Goal: Transaction & Acquisition: Purchase product/service

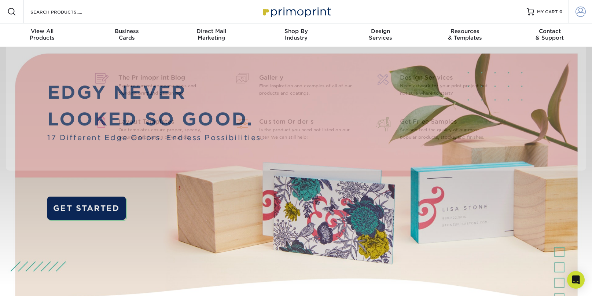
type input "[EMAIL_ADDRESS][DOMAIN_NAME]"
click at [578, 12] on span at bounding box center [581, 12] width 10 height 10
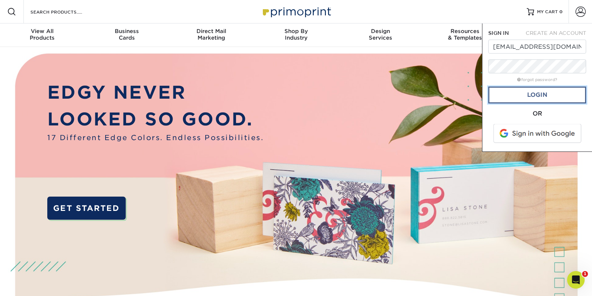
click at [526, 93] on link "Login" at bounding box center [538, 95] width 98 height 17
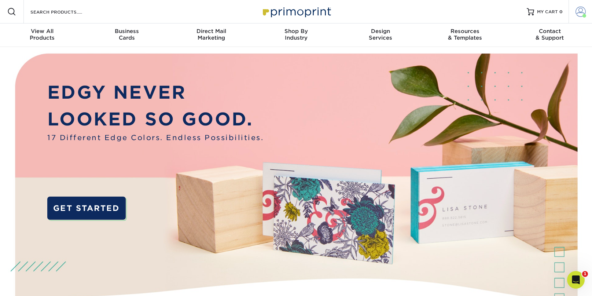
click at [579, 12] on span at bounding box center [581, 12] width 10 height 10
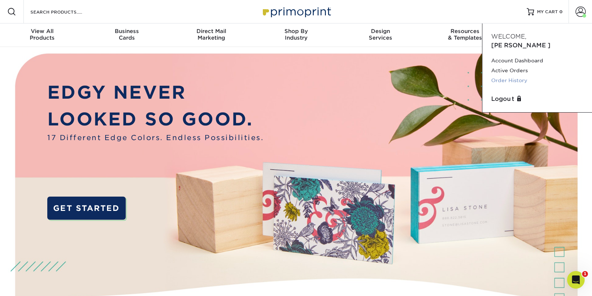
click at [519, 76] on link "Order History" at bounding box center [538, 81] width 92 height 10
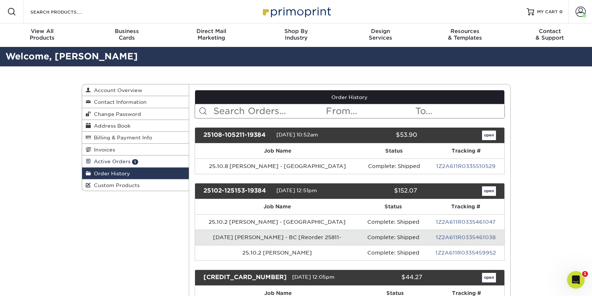
click at [107, 160] on span "Active Orders" at bounding box center [111, 161] width 40 height 6
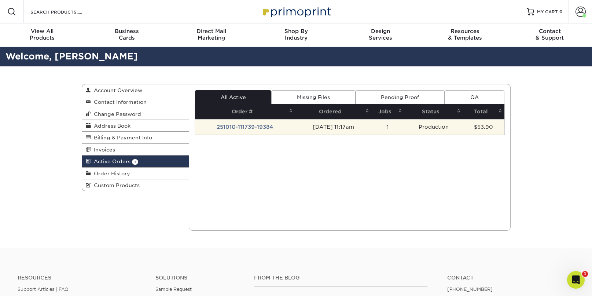
click at [256, 128] on td "251010-111739-19384" at bounding box center [245, 126] width 100 height 15
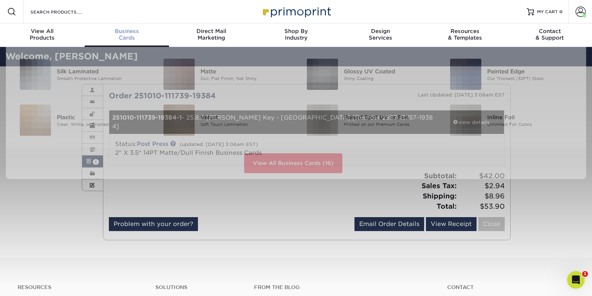
click at [124, 33] on span "Business" at bounding box center [127, 31] width 85 height 7
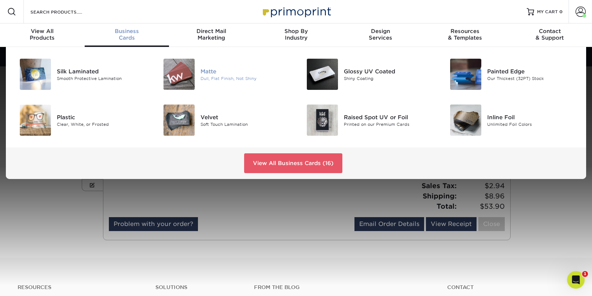
click at [185, 74] on img at bounding box center [179, 74] width 31 height 31
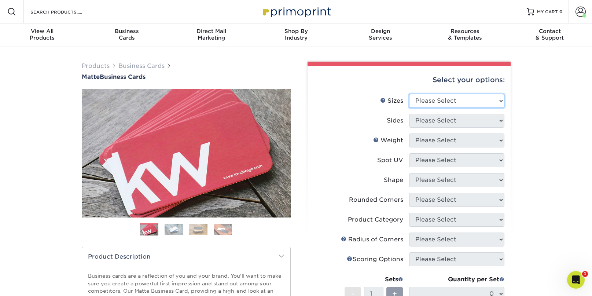
click at [434, 101] on select "Please Select 1.5" x 3.5" - Mini 1.75" x 3.5" - Mini 2" x 2" - Square 2" x 3" -…" at bounding box center [456, 101] width 95 height 14
select select "2.00x3.50"
click at [409, 94] on select "Please Select 1.5" x 3.5" - Mini 1.75" x 3.5" - Mini 2" x 2" - Square 2" x 3" -…" at bounding box center [456, 101] width 95 height 14
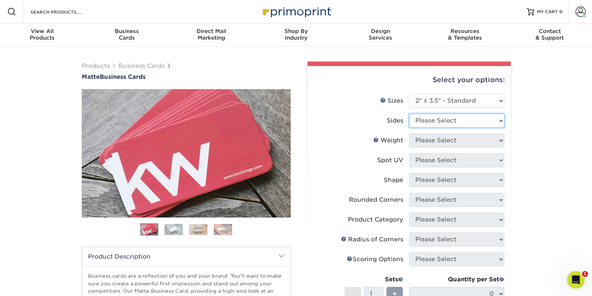
click at [440, 121] on select "Please Select Print Both Sides Print Front Only" at bounding box center [456, 121] width 95 height 14
select select "13abbda7-1d64-4f25-8bb2-c179b224825d"
click at [409, 114] on select "Please Select Print Both Sides Print Front Only" at bounding box center [456, 121] width 95 height 14
click at [450, 143] on select "Please Select 16PT 14PT" at bounding box center [456, 141] width 95 height 14
select select "14PT"
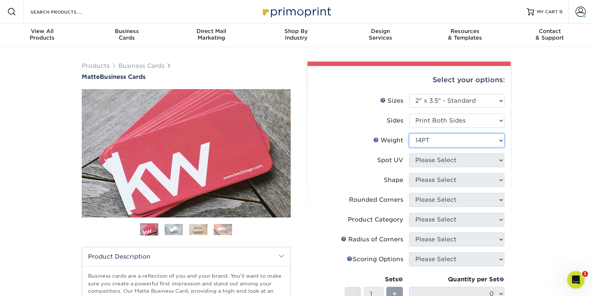
click at [409, 134] on select "Please Select 16PT 14PT" at bounding box center [456, 141] width 95 height 14
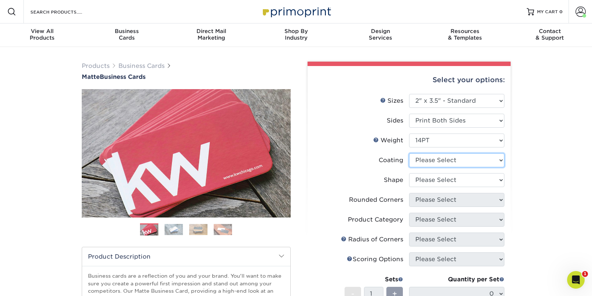
click at [447, 164] on select at bounding box center [456, 160] width 95 height 14
select select "121bb7b5-3b4d-429f-bd8d-bbf80e953313"
click at [409, 153] on select at bounding box center [456, 160] width 95 height 14
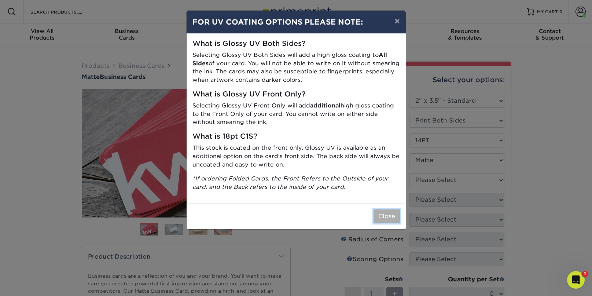
click at [379, 217] on button "Close" at bounding box center [387, 216] width 26 height 14
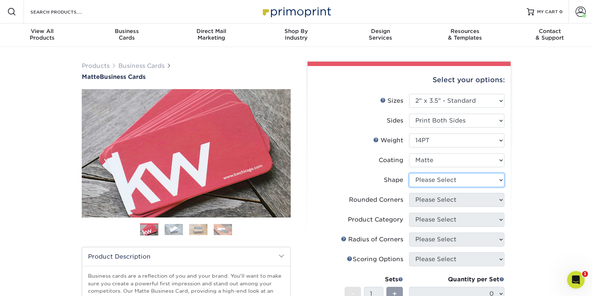
click at [445, 182] on select "Please Select Standard" at bounding box center [456, 180] width 95 height 14
select select "standard"
click at [409, 173] on select "Please Select Standard" at bounding box center [456, 180] width 95 height 14
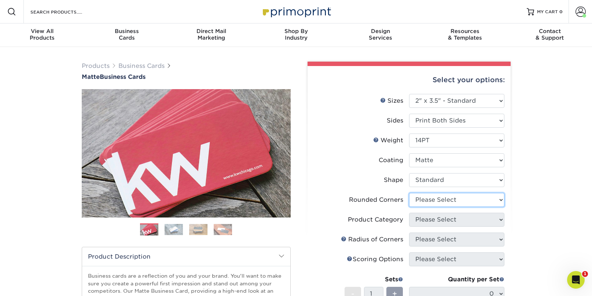
click at [445, 198] on select "Please Select Yes - Round 2 Corners Yes - Round 4 Corners No" at bounding box center [456, 200] width 95 height 14
select select "0"
click at [409, 193] on select "Please Select Yes - Round 2 Corners Yes - Round 4 Corners No" at bounding box center [456, 200] width 95 height 14
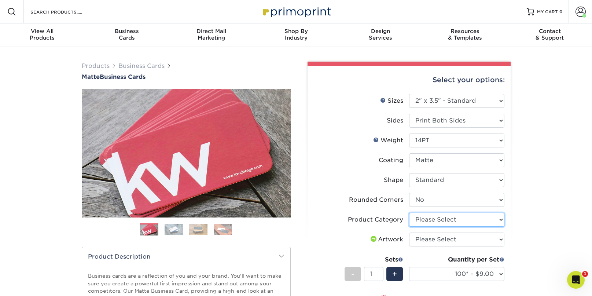
click at [444, 222] on select "Please Select Business Cards" at bounding box center [456, 220] width 95 height 14
select select "3b5148f1-0588-4f88-a218-97bcfdce65c1"
click at [409, 213] on select "Please Select Business Cards" at bounding box center [456, 220] width 95 height 14
click at [443, 239] on select "Please Select I will upload files I need a design - $100" at bounding box center [456, 240] width 95 height 14
select select "upload"
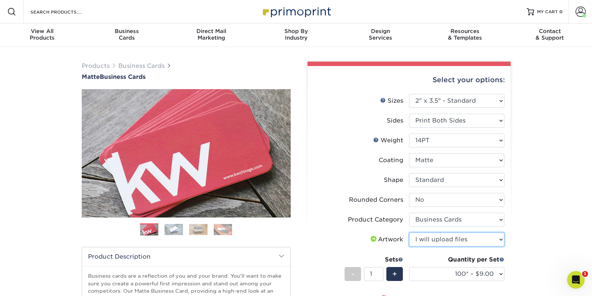
click at [409, 233] on select "Please Select I will upload files I need a design - $100" at bounding box center [456, 240] width 95 height 14
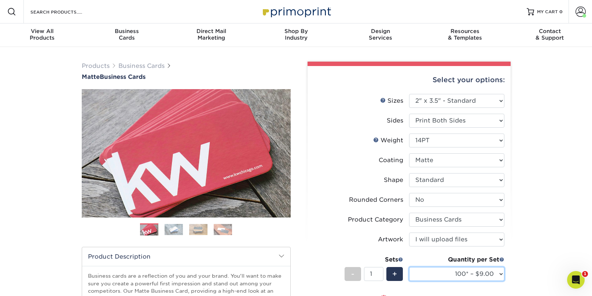
click at [457, 269] on select "100* – $9.00 250* – $17.00 500 – $33.00 1000 – $42.00 2500 – $75.00 5000 – $143…" at bounding box center [456, 274] width 95 height 14
select select "500 – $33.00"
click at [409, 267] on select "100* – $9.00 250* – $17.00 500 – $33.00 1000 – $42.00 2500 – $75.00 5000 – $143…" at bounding box center [456, 274] width 95 height 14
